Goal: Information Seeking & Learning: Learn about a topic

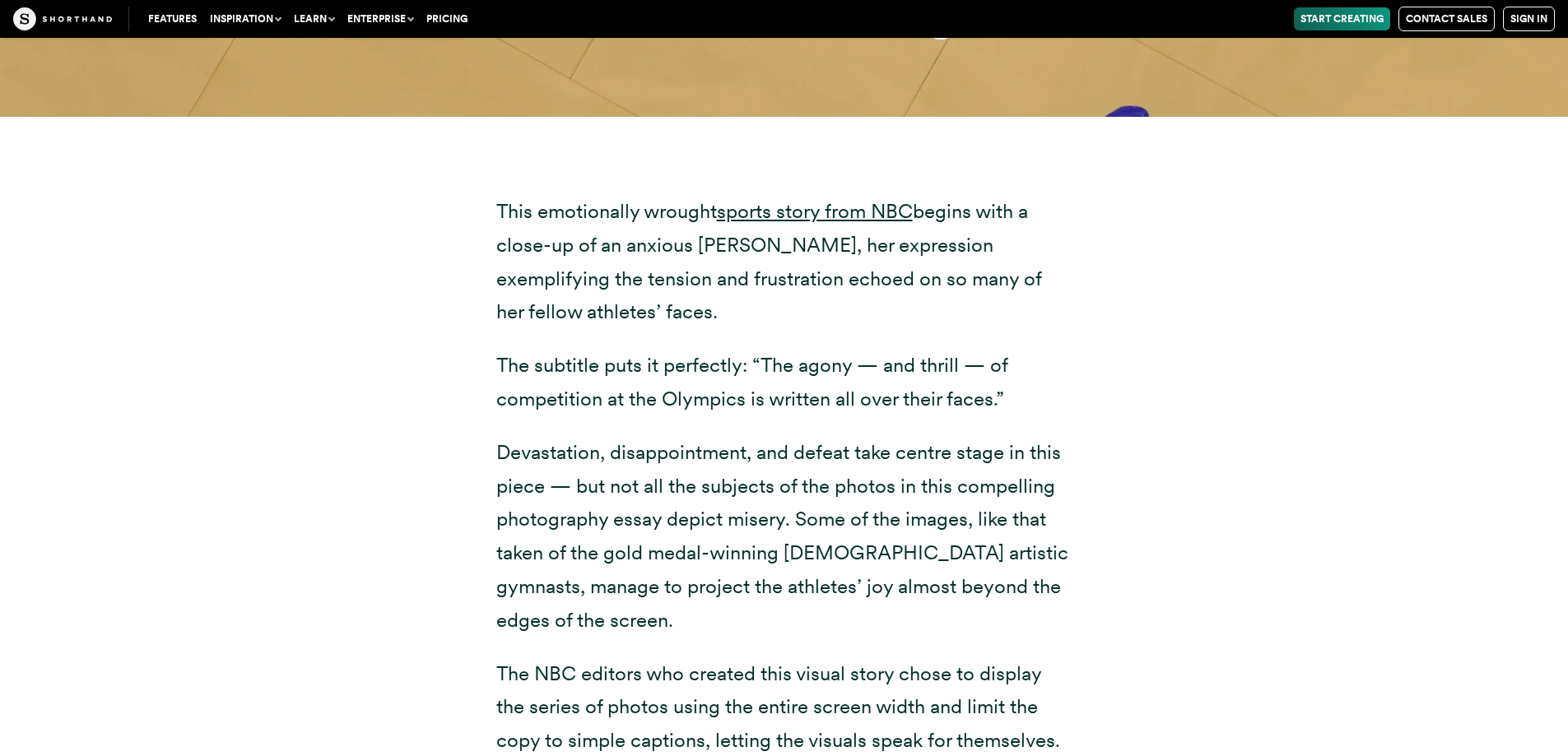
scroll to position [10701, 0]
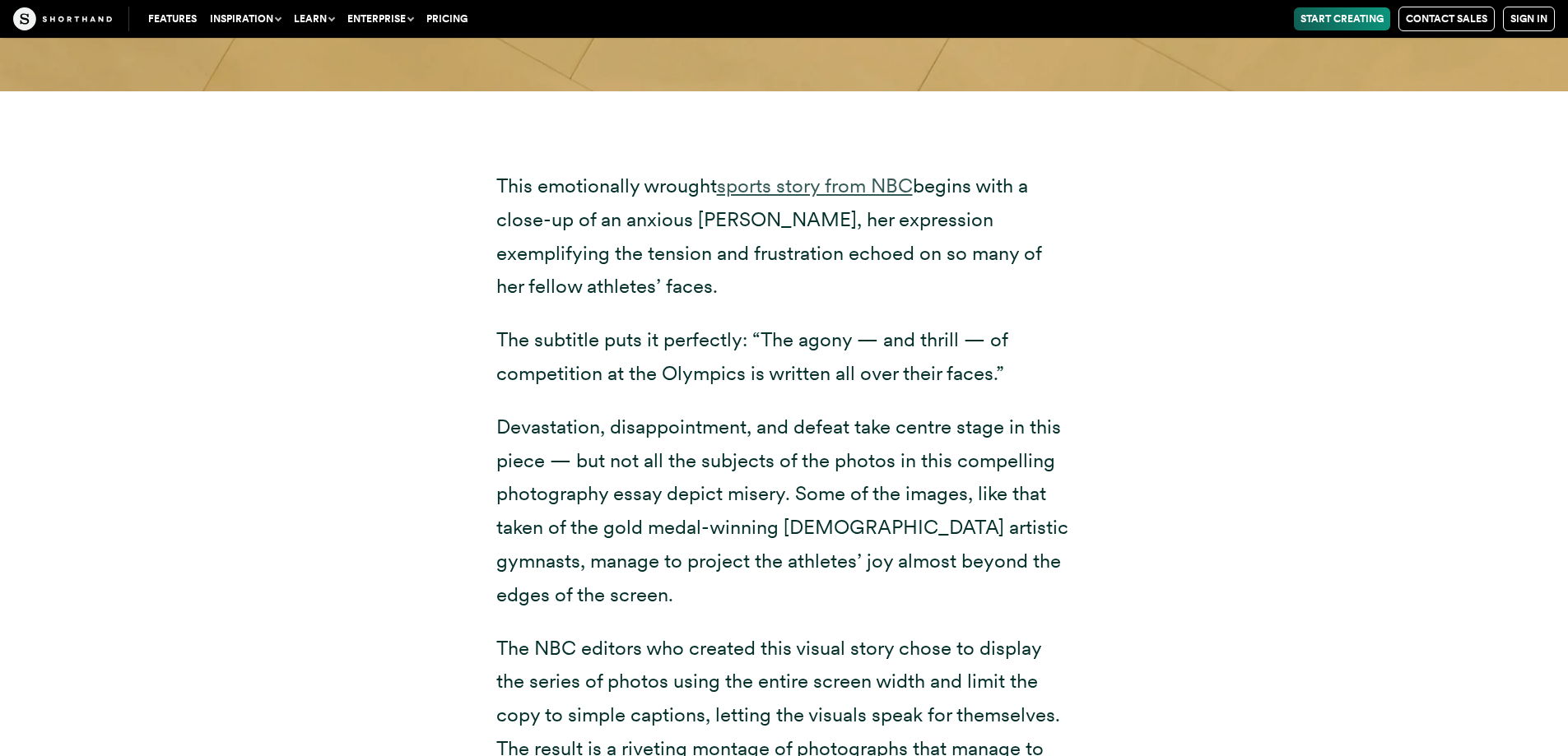
click at [883, 184] on link "sports story from NBC" at bounding box center [815, 185] width 196 height 24
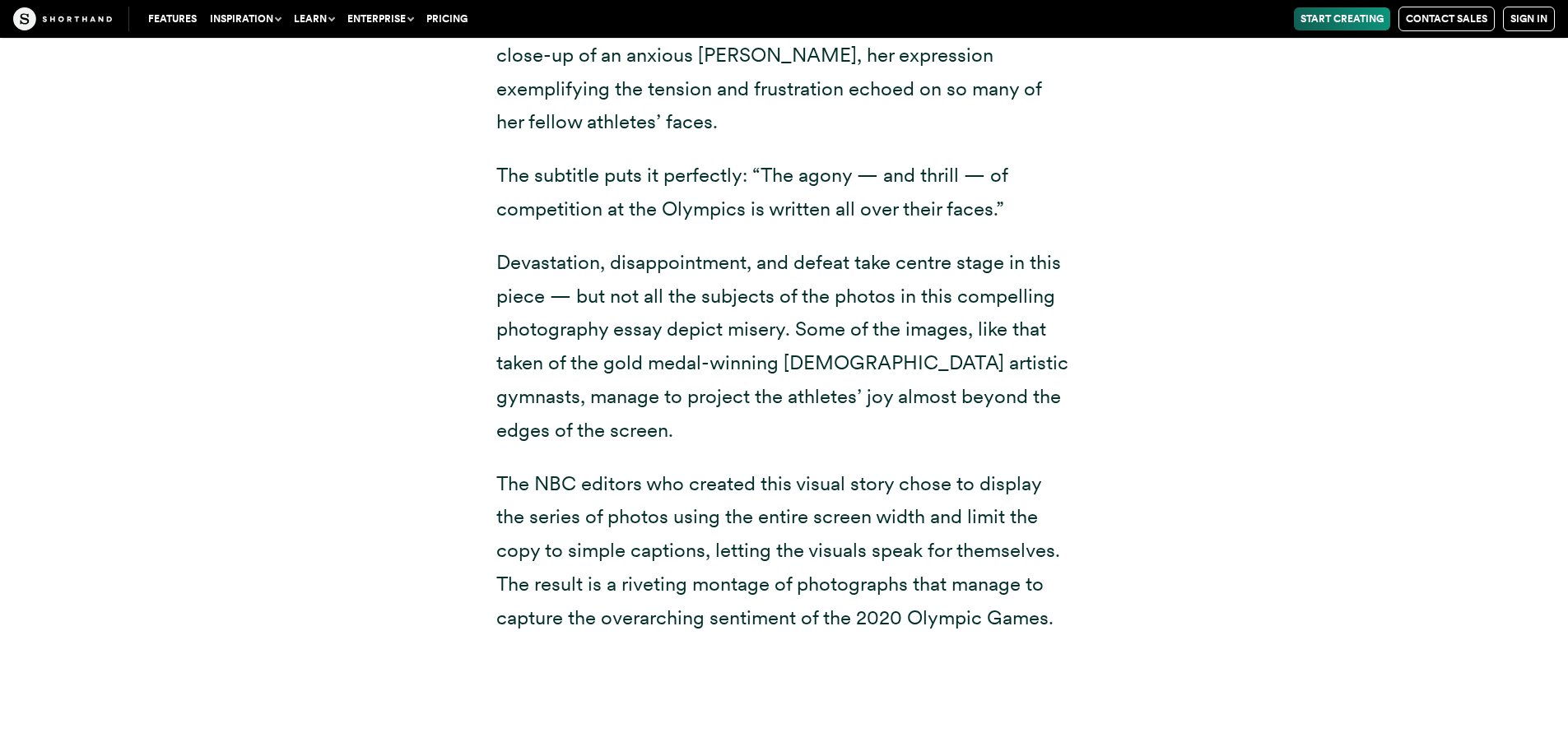
scroll to position [10947, 0]
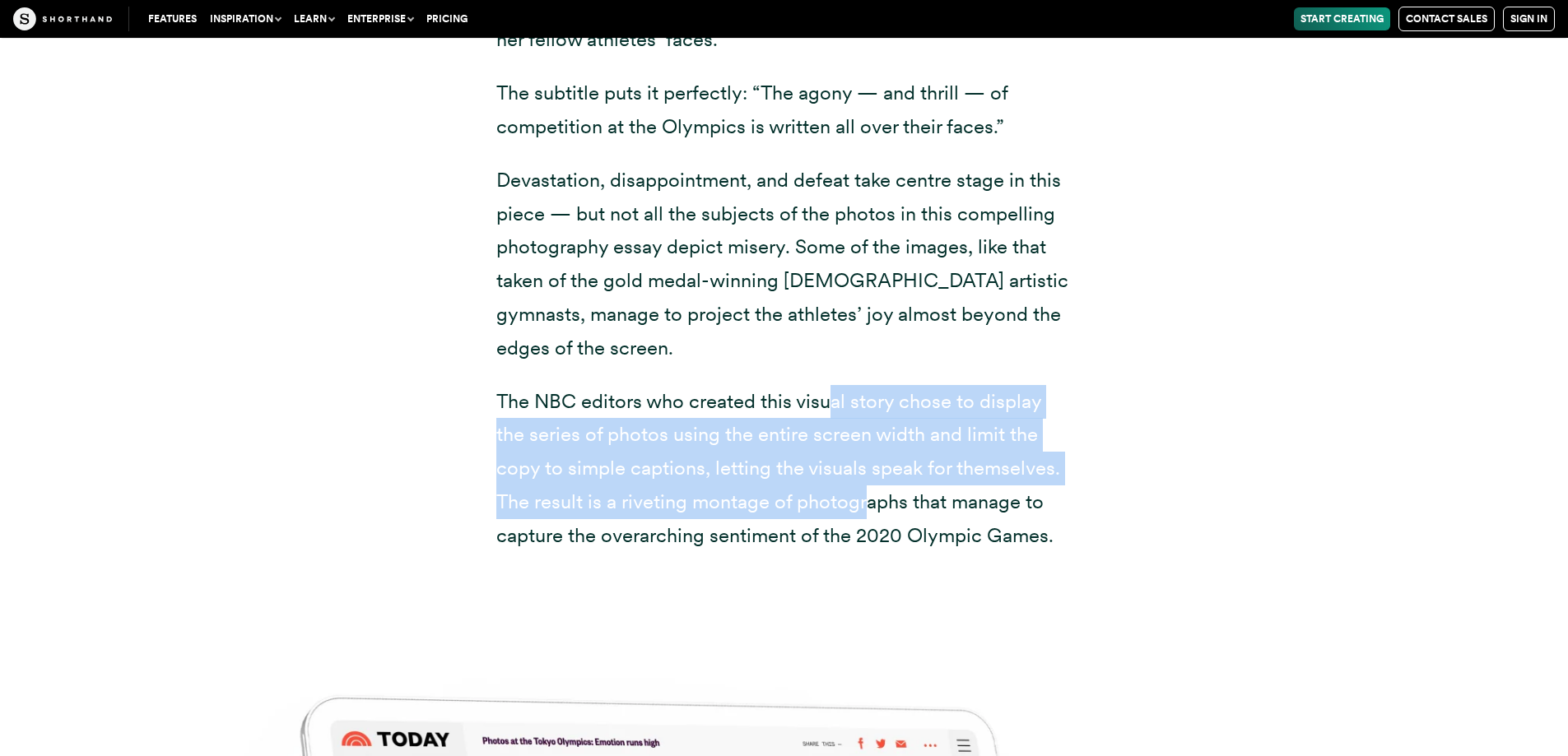
drag, startPoint x: 831, startPoint y: 412, endPoint x: 866, endPoint y: 496, distance: 91.0
click at [866, 496] on p "The NBC editors who created this visual story chose to display the series of ph…" at bounding box center [784, 468] width 576 height 167
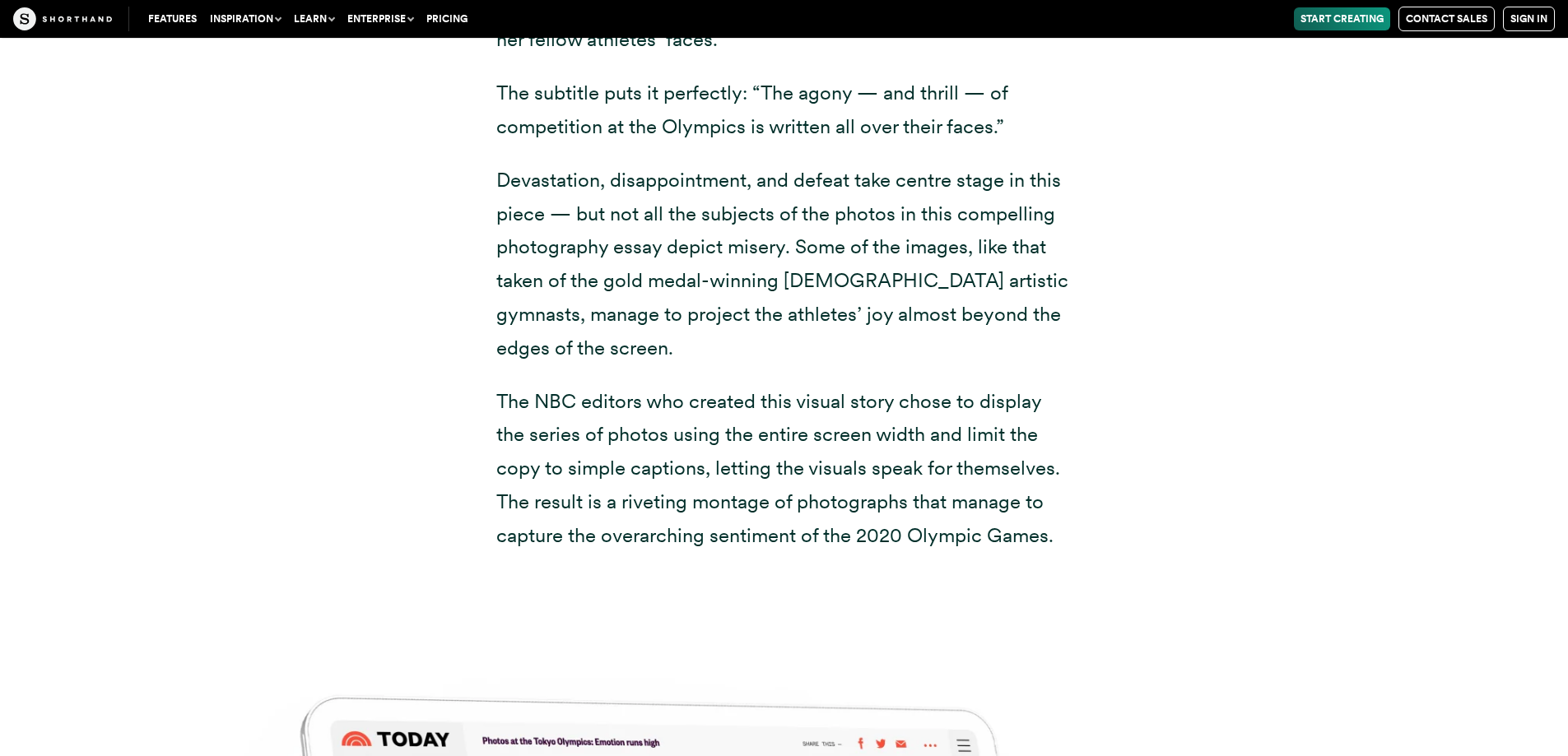
click at [883, 506] on p "The NBC editors who created this visual story chose to display the series of ph…" at bounding box center [784, 468] width 576 height 167
drag, startPoint x: 855, startPoint y: 417, endPoint x: 571, endPoint y: 415, distance: 284.0
click at [571, 415] on p "The NBC editors who created this visual story chose to display the series of ph…" at bounding box center [784, 468] width 576 height 167
click at [520, 390] on p "The NBC editors who created this visual story chose to display the series of ph…" at bounding box center [784, 468] width 576 height 167
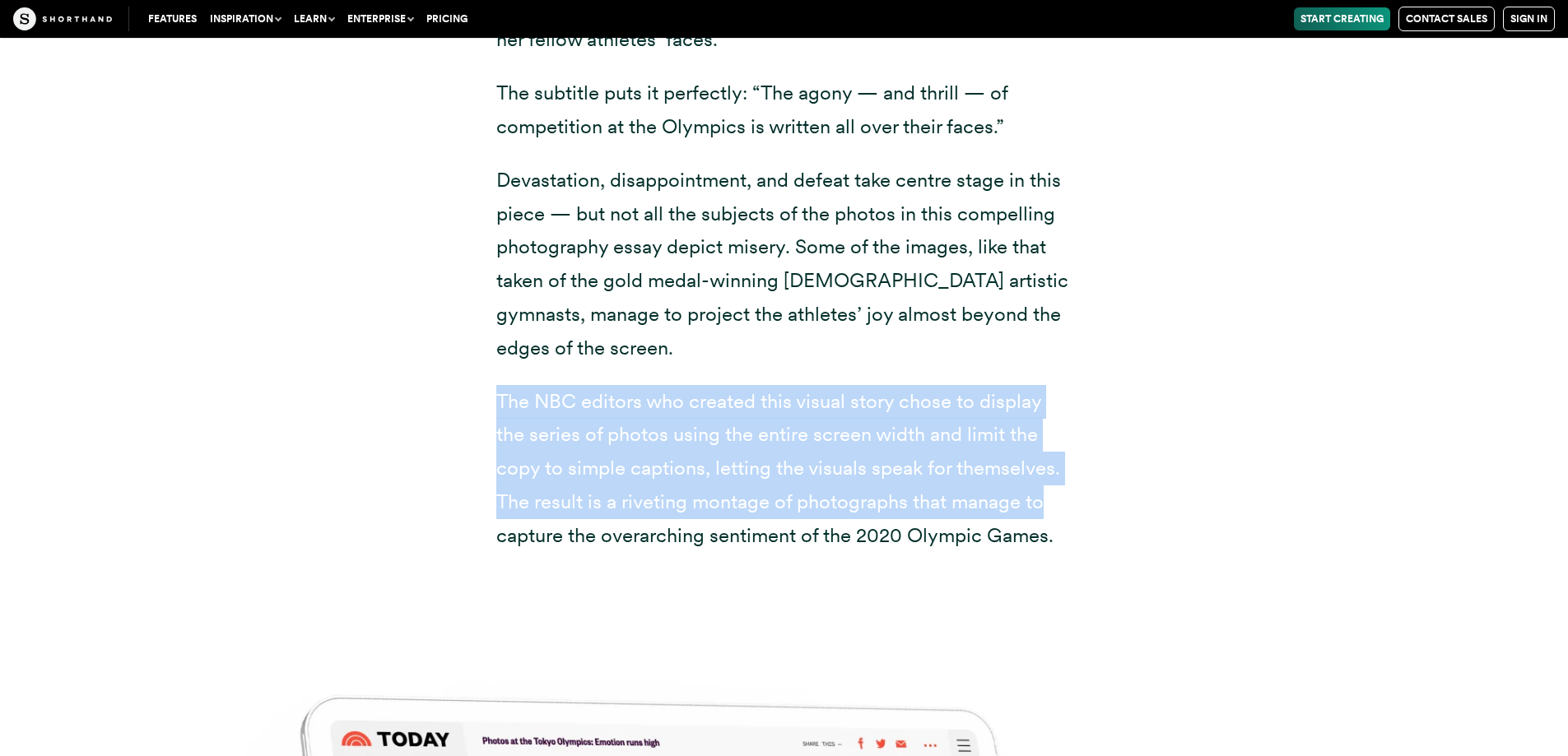
drag, startPoint x: 487, startPoint y: 404, endPoint x: 1042, endPoint y: 498, distance: 562.9
click at [1042, 498] on div "This emotionally wrought sports story from NBC begins with a close-up of an anx…" at bounding box center [784, 231] width 642 height 774
click at [1023, 493] on p "The NBC editors who created this visual story chose to display the series of ph…" at bounding box center [784, 468] width 576 height 167
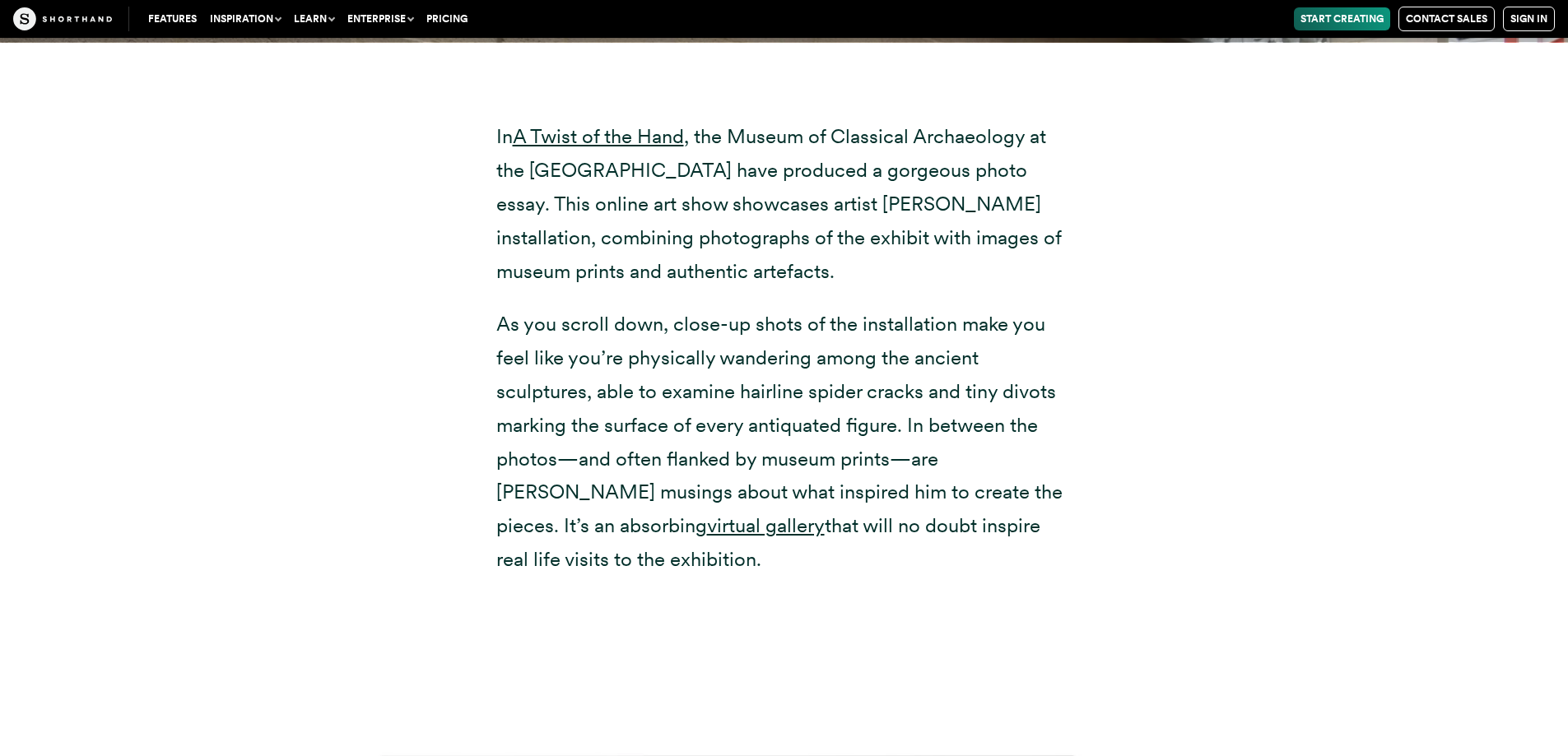
scroll to position [13582, 0]
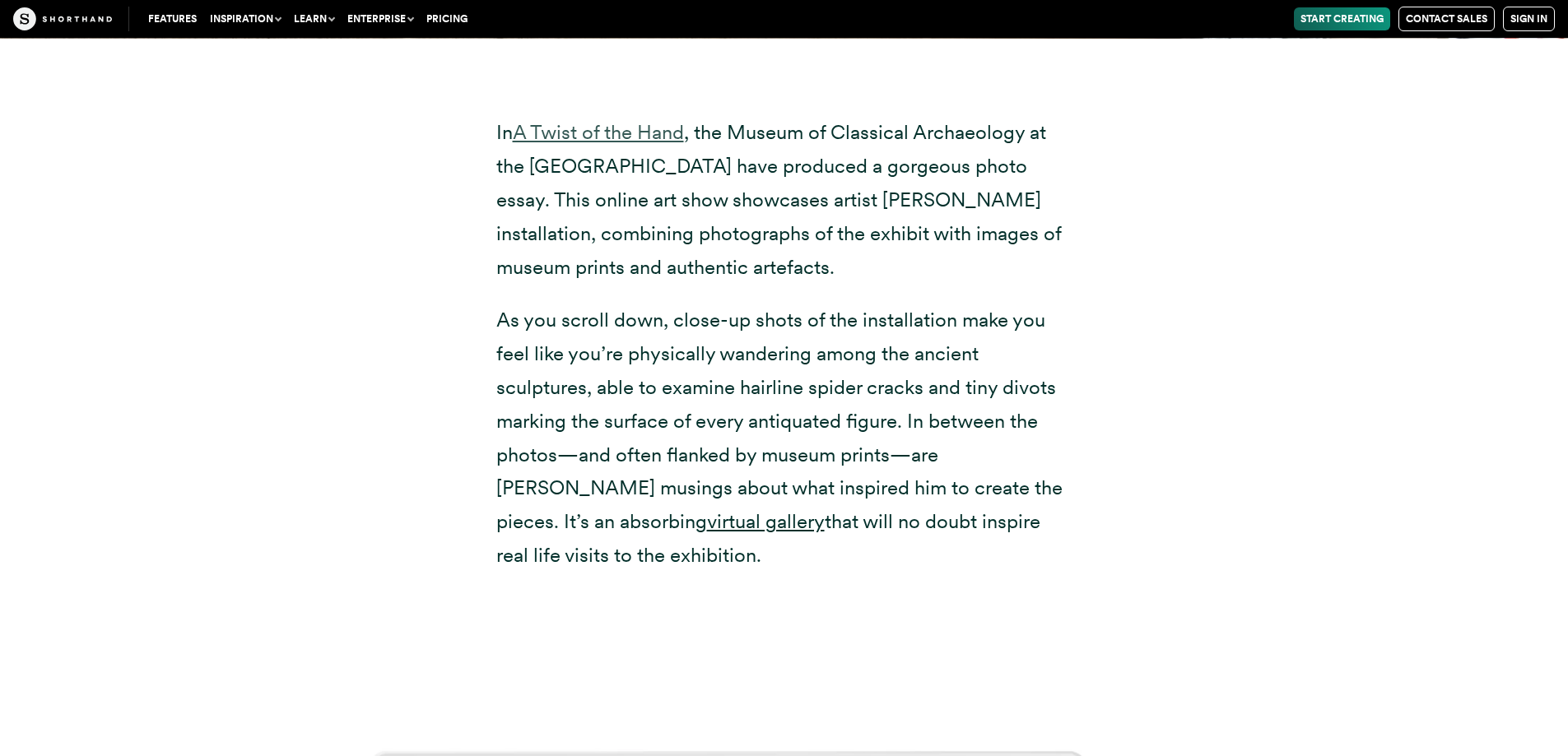
click at [657, 126] on link "A Twist of the Hand" at bounding box center [598, 132] width 171 height 24
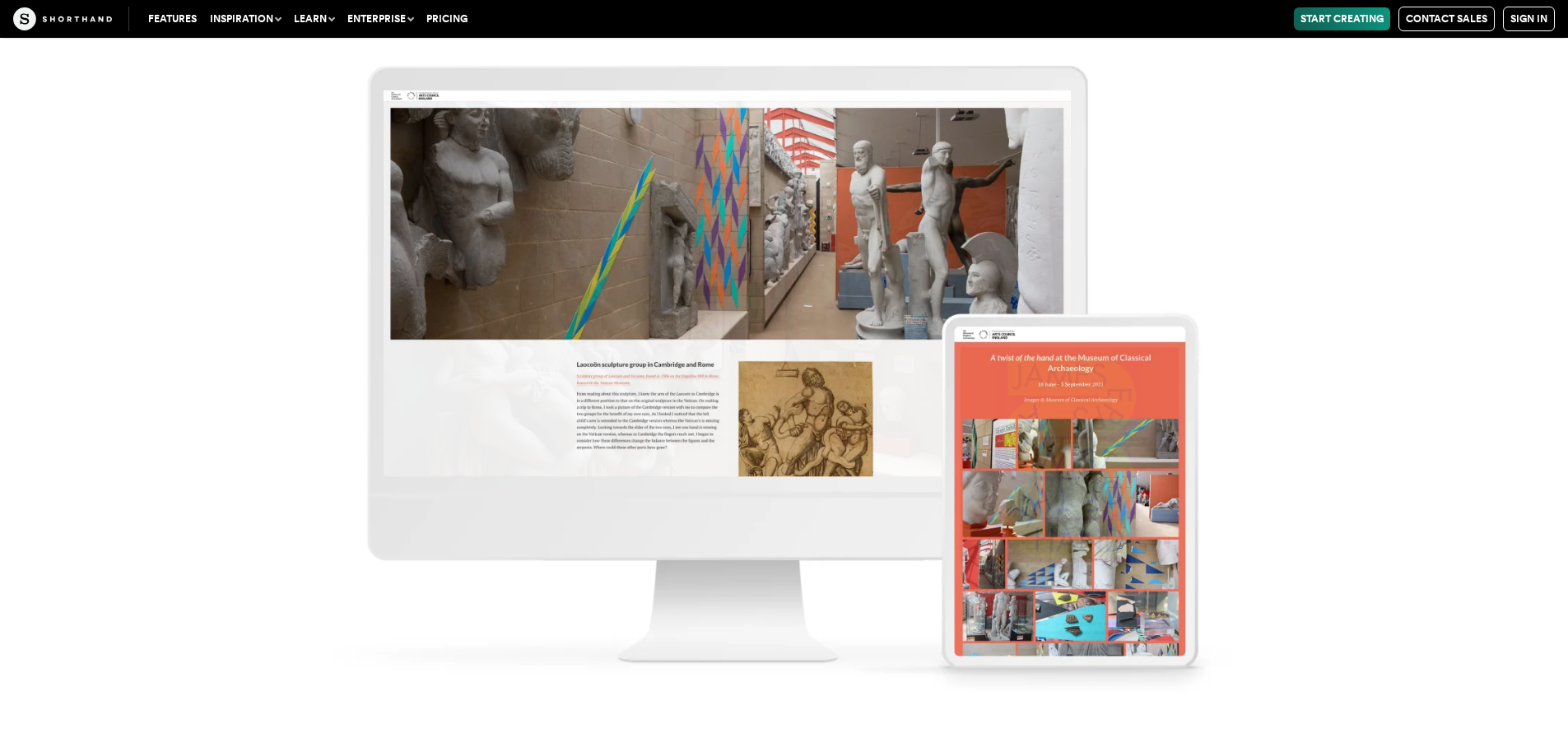
scroll to position [15063, 0]
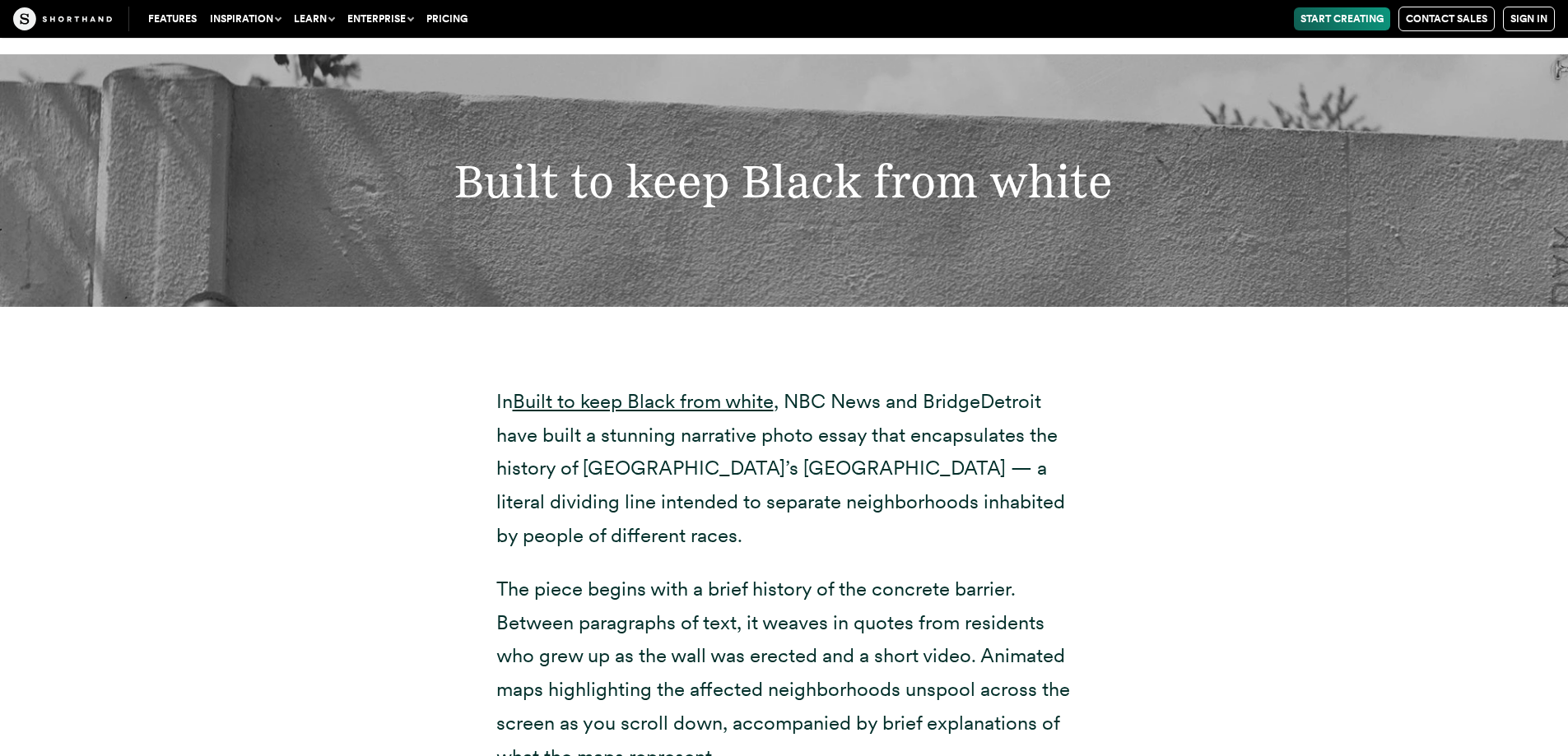
scroll to position [18686, 0]
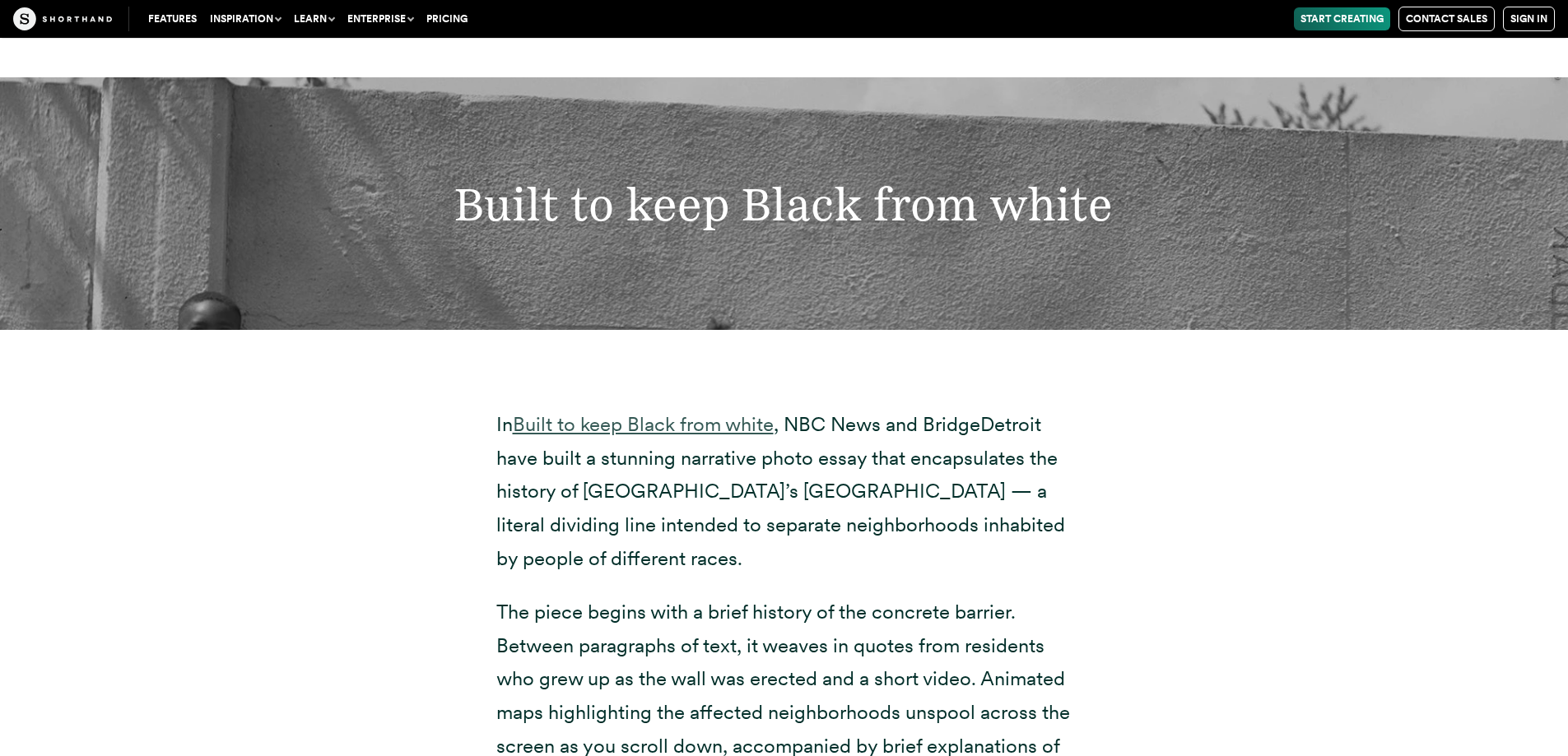
click at [741, 414] on link "Built to keep Black from white" at bounding box center [643, 424] width 261 height 24
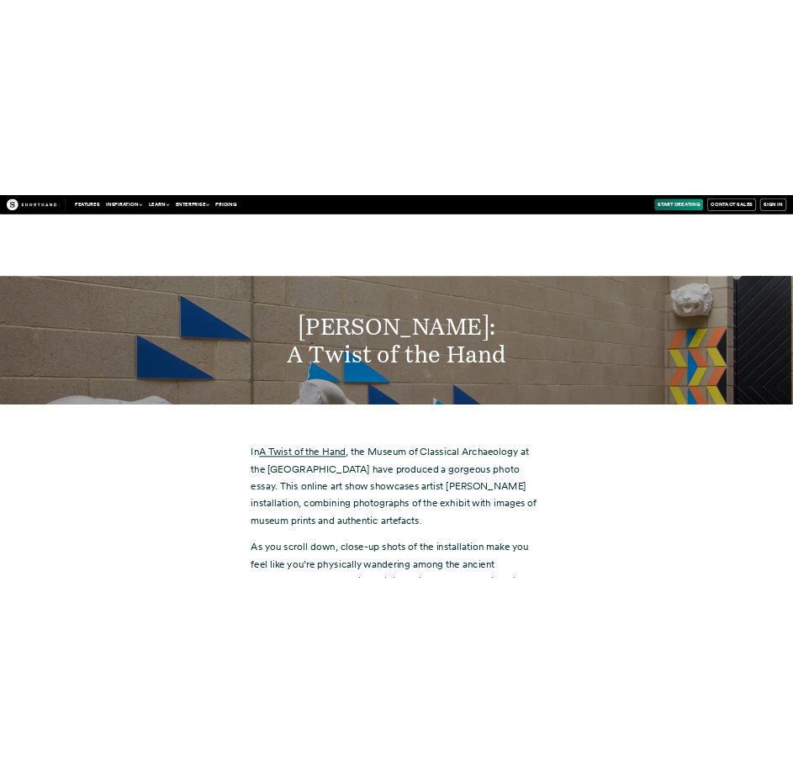
scroll to position [13528, 0]
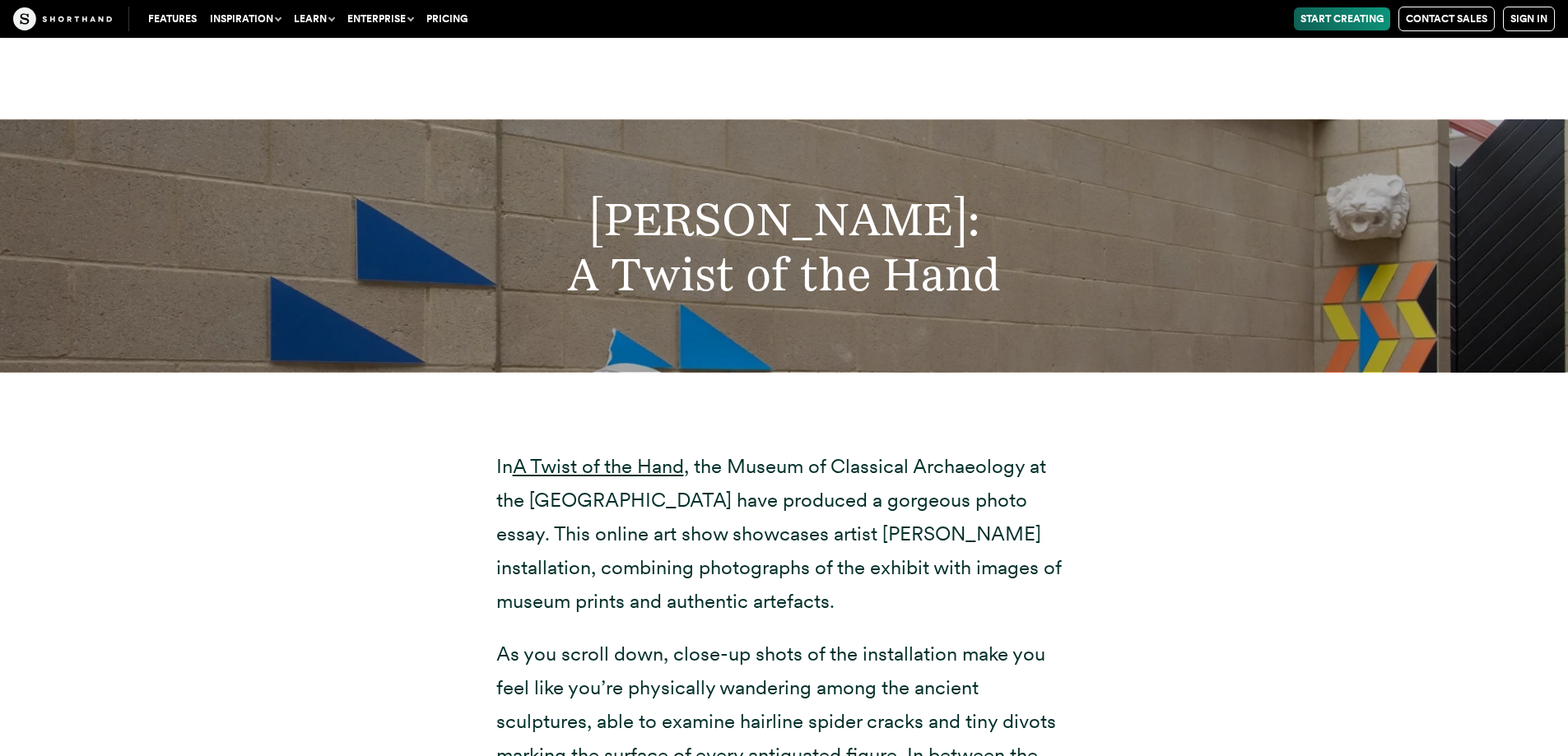
click at [612, 451] on p "In A Twist of the Hand , the Museum of Classical Archaeology at the University …" at bounding box center [784, 534] width 576 height 167
click at [616, 456] on link "A Twist of the Hand" at bounding box center [598, 466] width 171 height 24
